Goal: Task Accomplishment & Management: Use online tool/utility

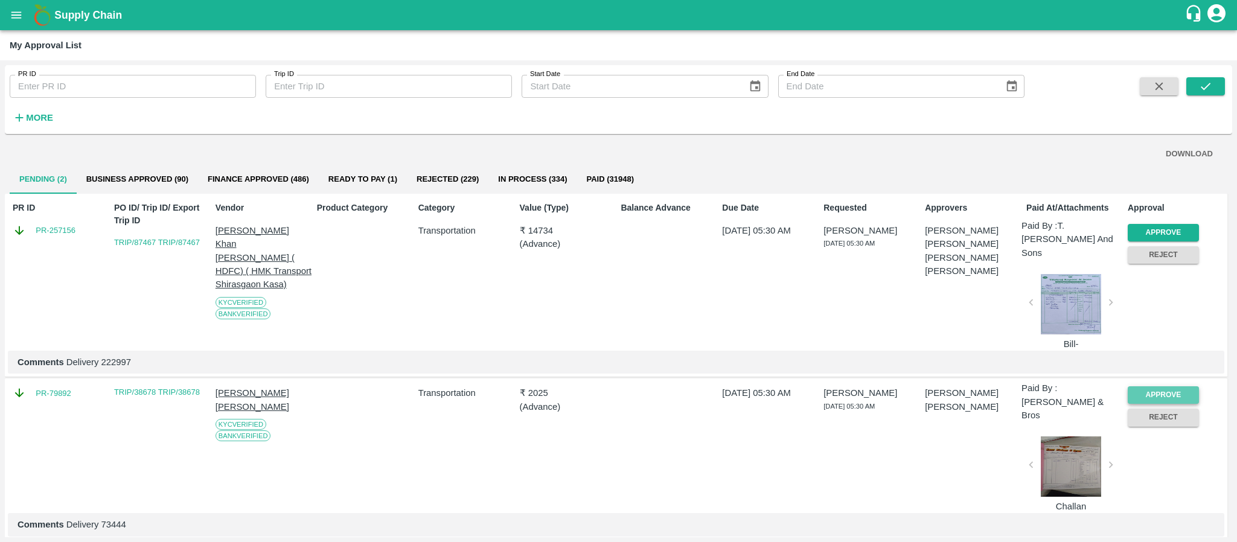
click at [1169, 386] on button "Approve" at bounding box center [1163, 395] width 71 height 18
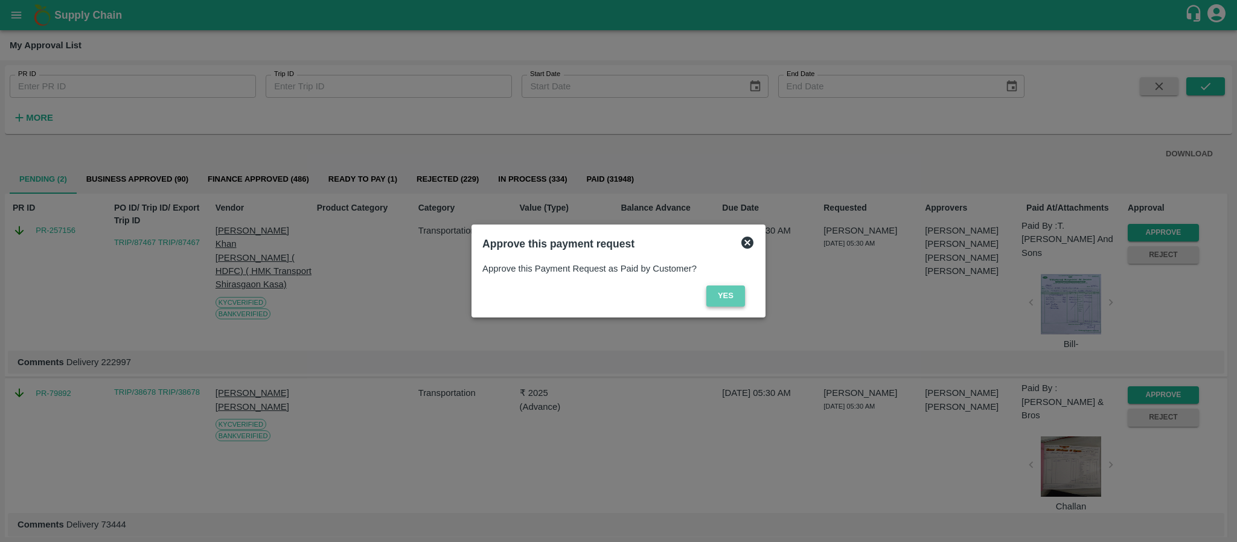
click at [735, 299] on button "Yes" at bounding box center [725, 296] width 39 height 21
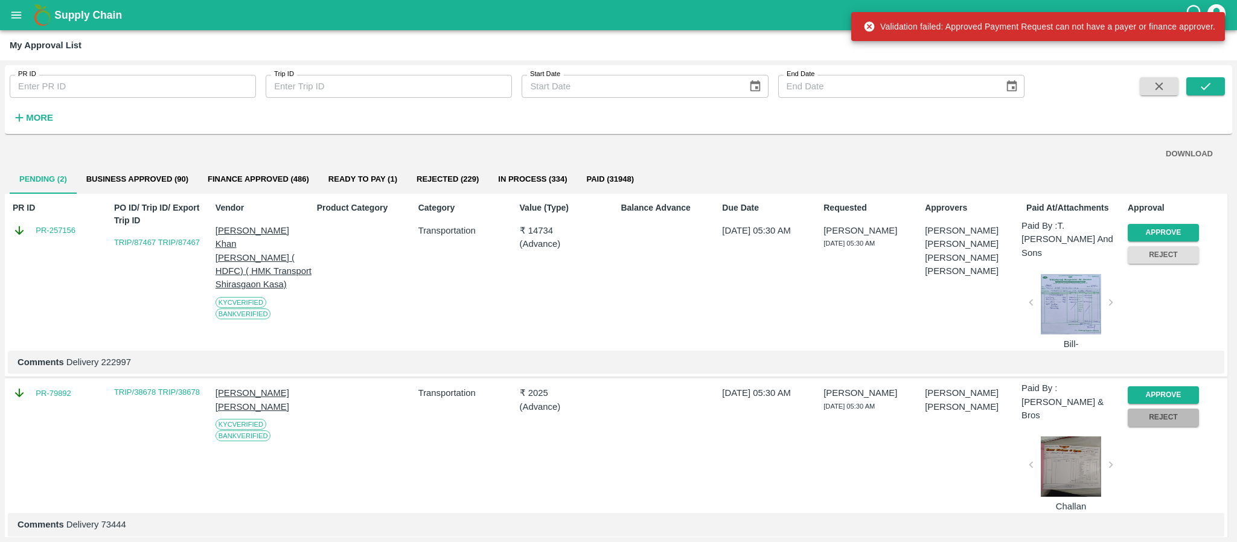
click at [1143, 410] on button "Reject" at bounding box center [1163, 418] width 71 height 18
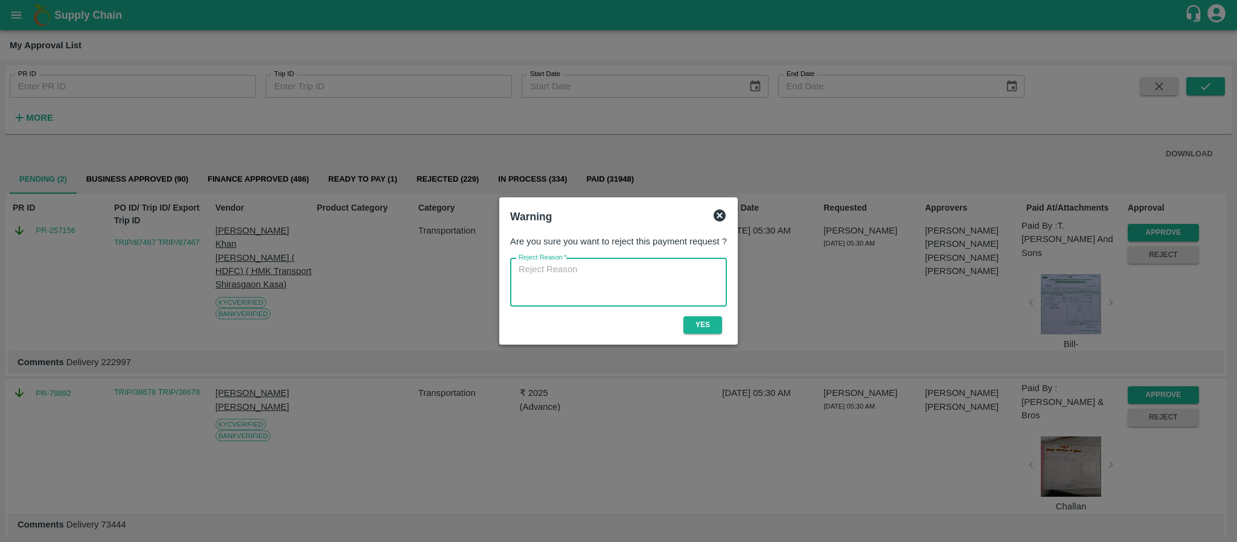
click at [663, 281] on textarea "Reject Reason   *" at bounding box center [619, 282] width 200 height 38
type textarea "as per finance"
click at [698, 323] on button "Yes" at bounding box center [702, 325] width 39 height 18
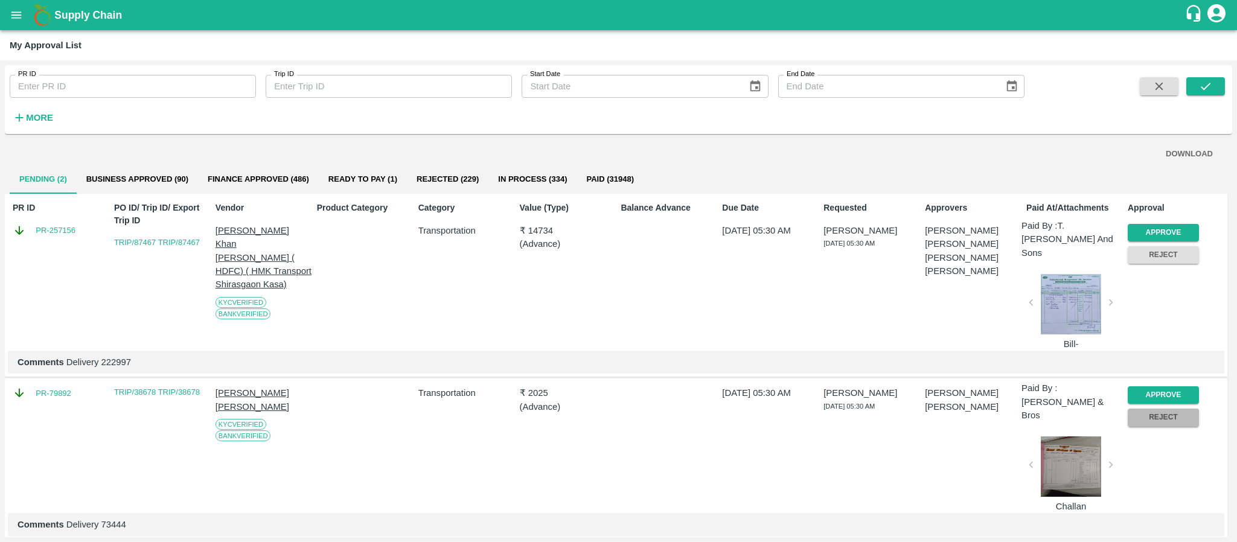
click at [1158, 409] on button "Reject" at bounding box center [1163, 418] width 71 height 18
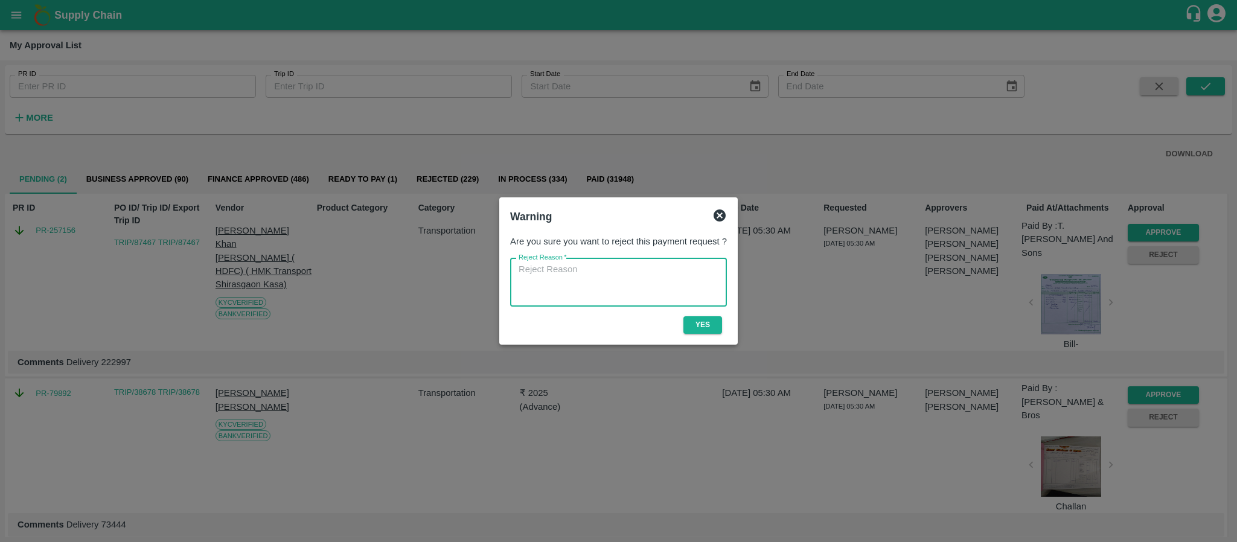
click at [654, 287] on textarea "Reject Reason   *" at bounding box center [619, 282] width 200 height 38
type textarea "mm"
click at [705, 322] on button "Yes" at bounding box center [702, 325] width 39 height 18
